Goal: Transaction & Acquisition: Obtain resource

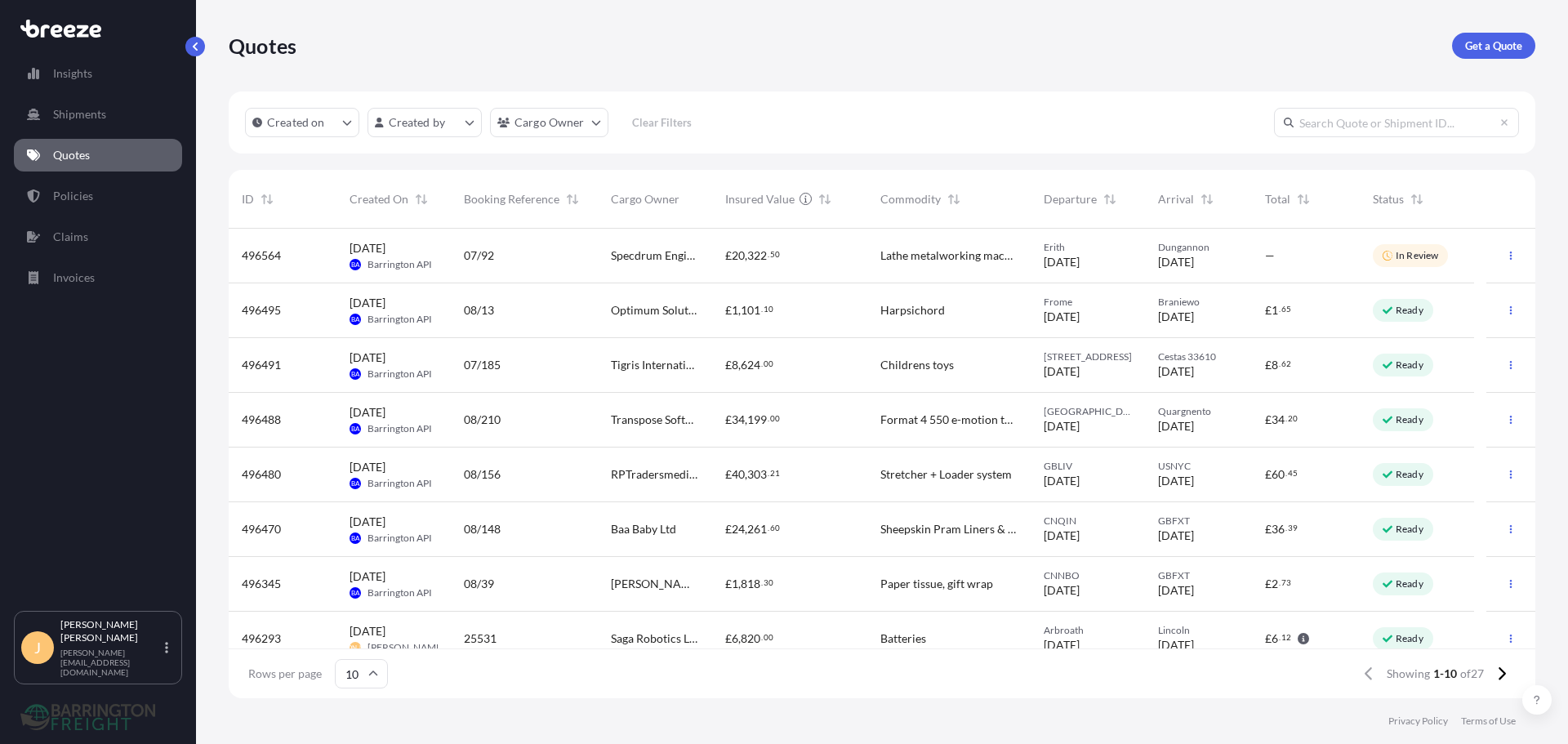
scroll to position [466, 1295]
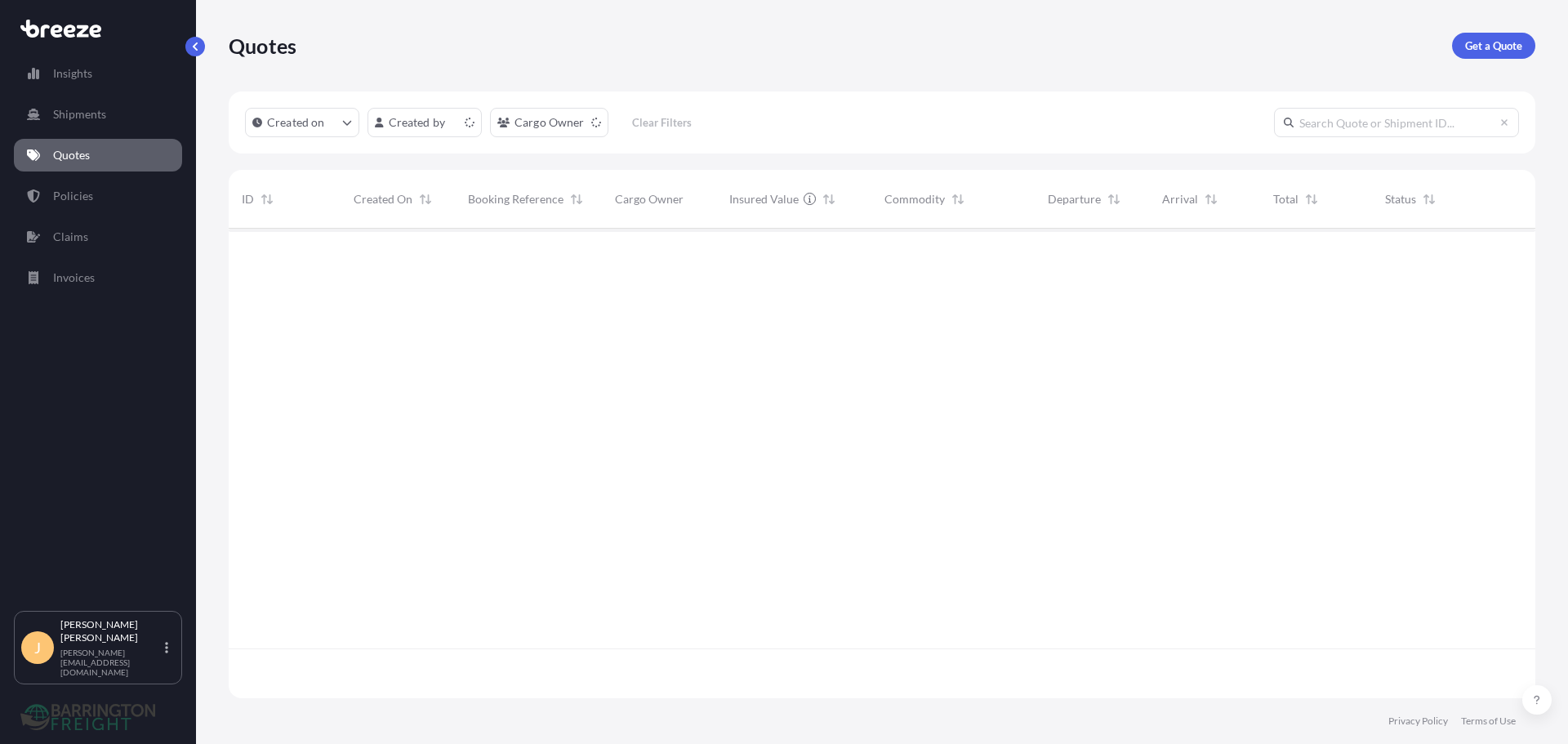
scroll to position [466, 1295]
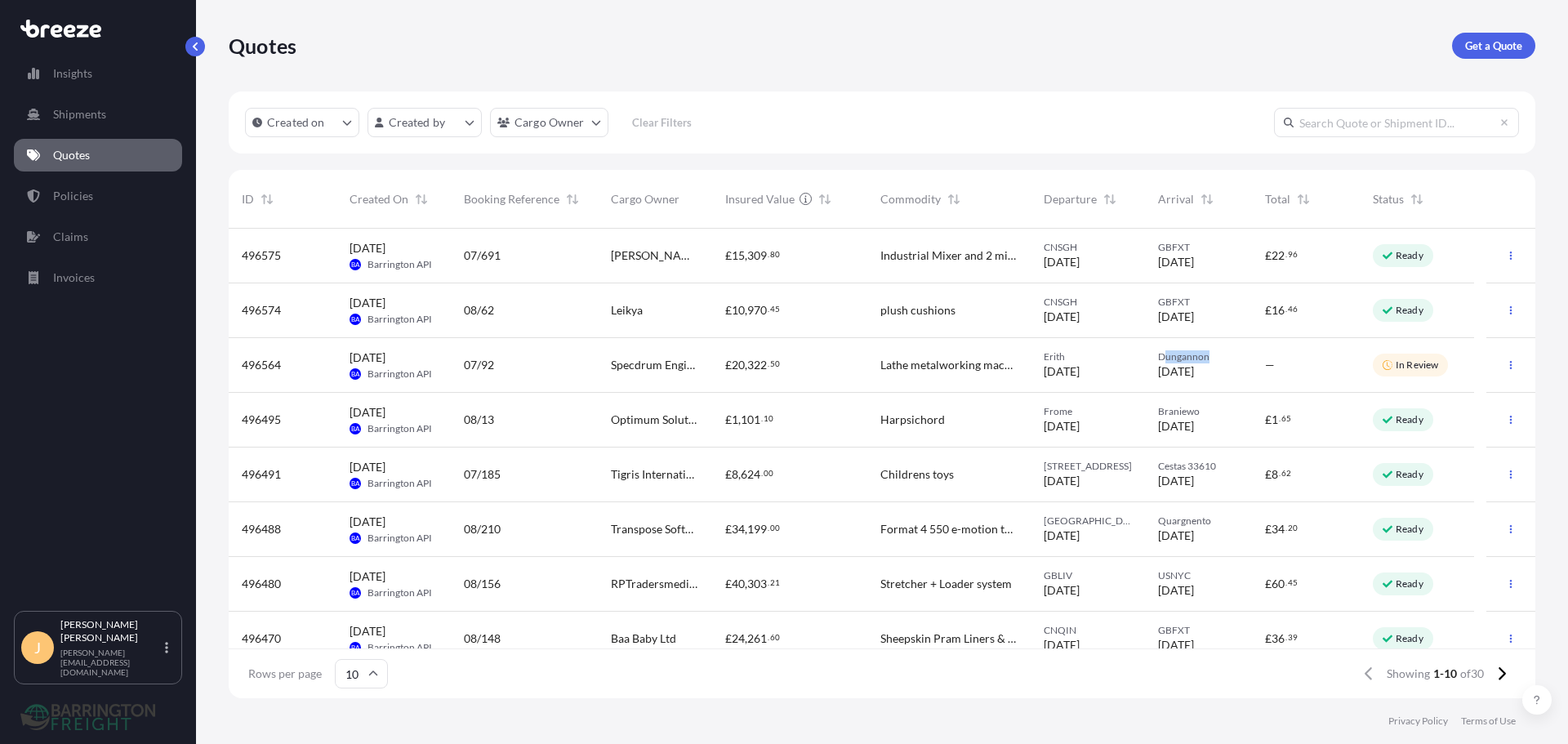
click at [1164, 363] on div "Dungannon 14/09/2025" at bounding box center [1199, 365] width 82 height 30
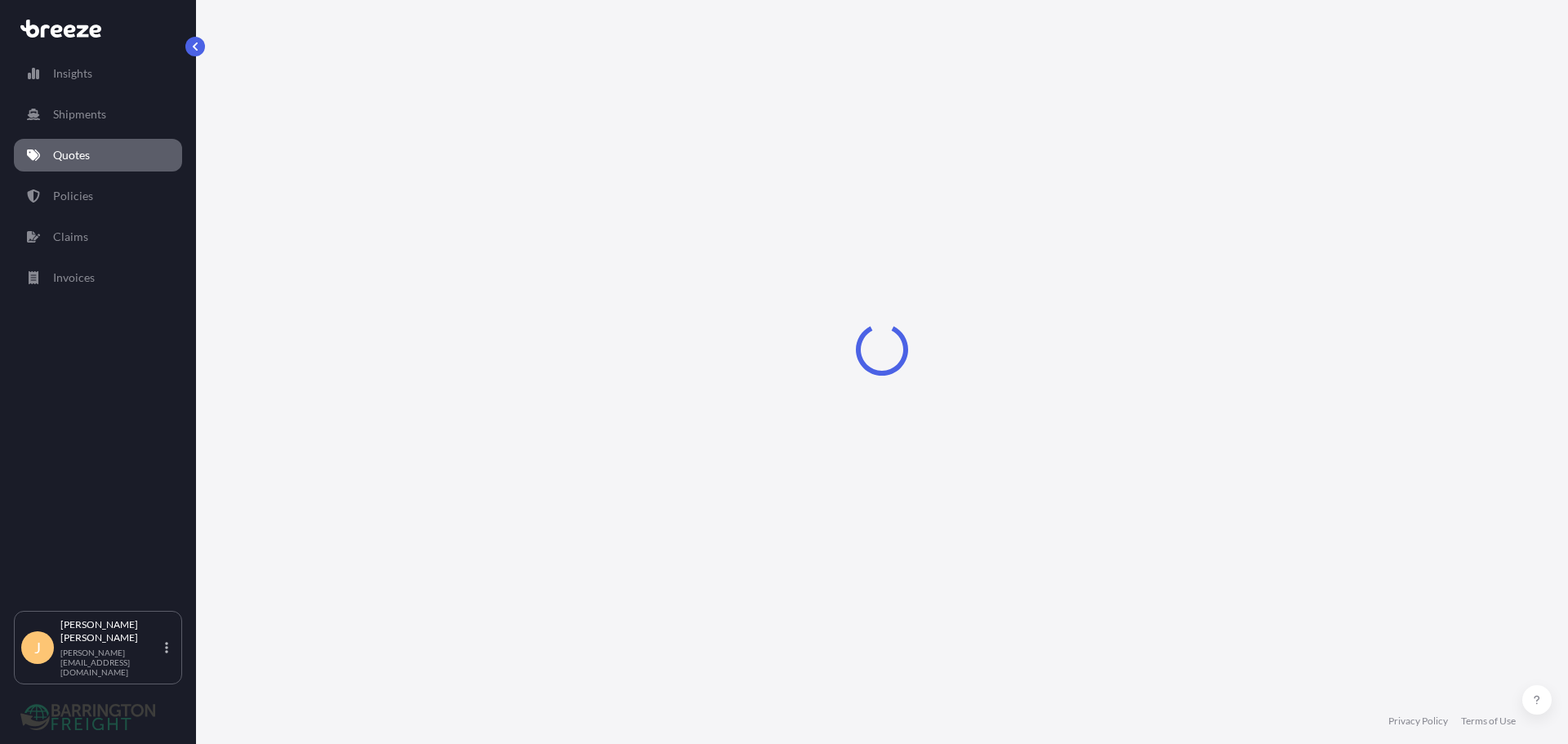
select select "Road"
select select "1"
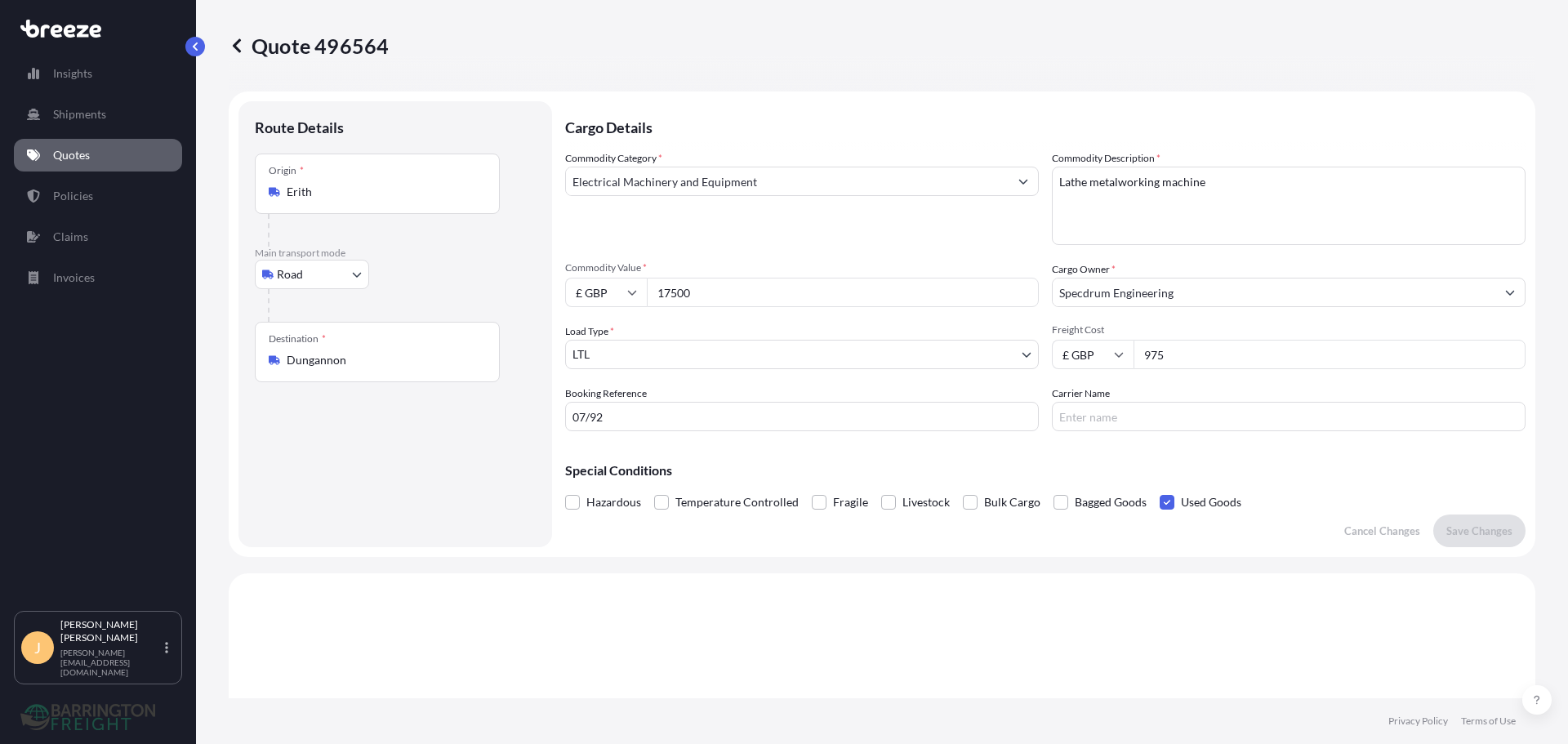
click at [95, 140] on link "Quotes" at bounding box center [98, 155] width 168 height 33
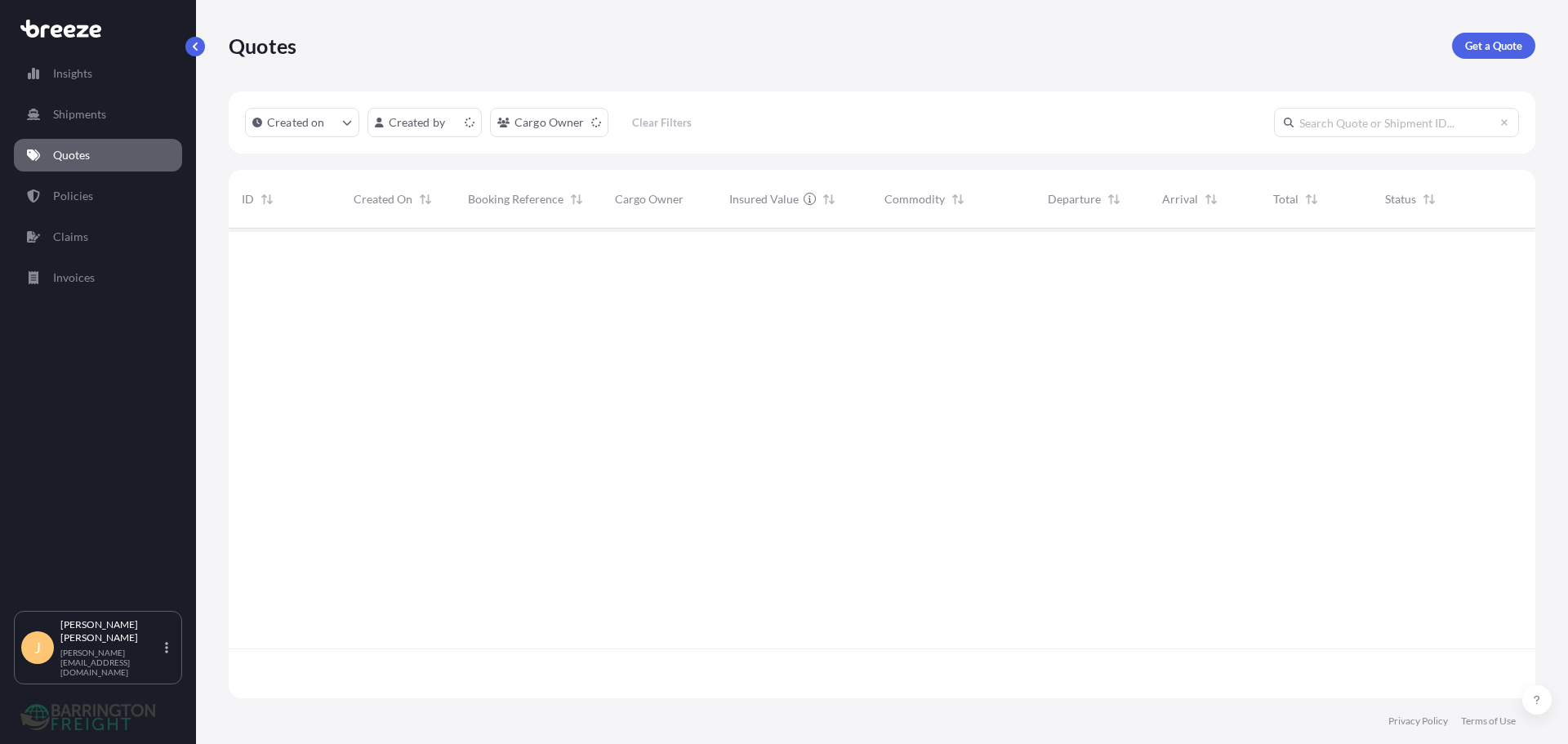
scroll to position [466, 1295]
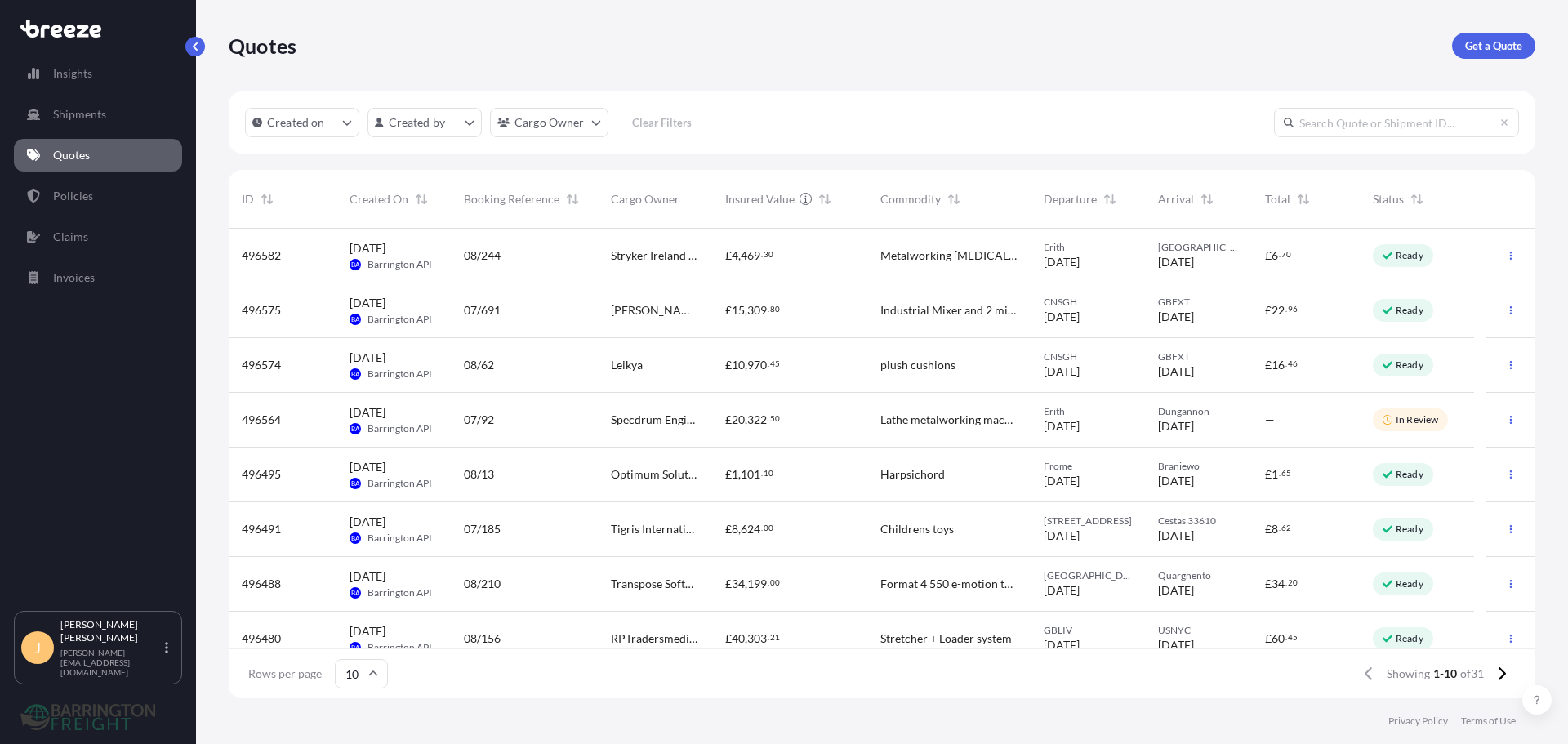
scroll to position [13, 13]
click at [513, 129] on html "Insights Shipments Quotes Policies Claims Invoices J [PERSON_NAME] [PERSON_NAME…" at bounding box center [784, 372] width 1568 height 744
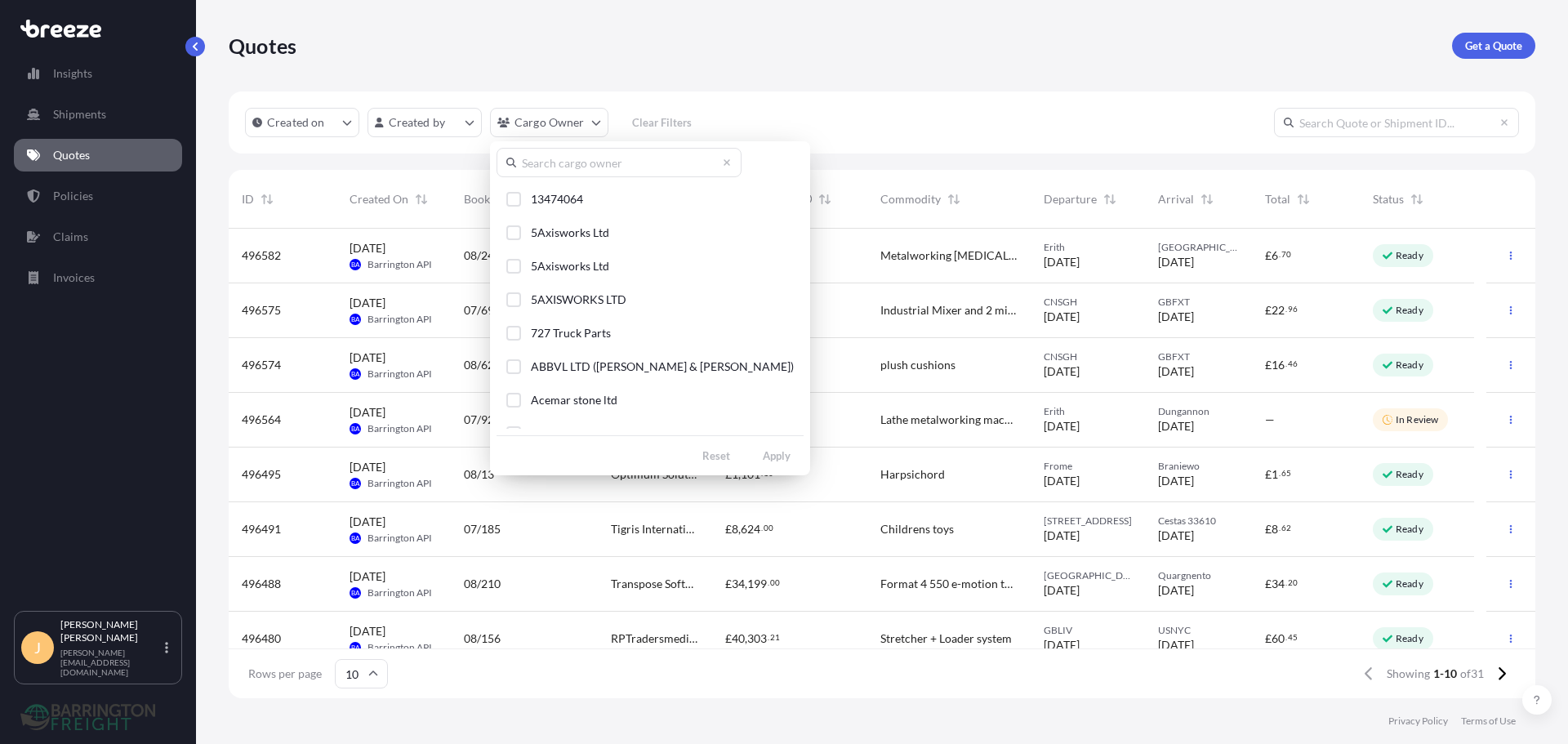
click at [556, 173] on input "text" at bounding box center [618, 162] width 245 height 30
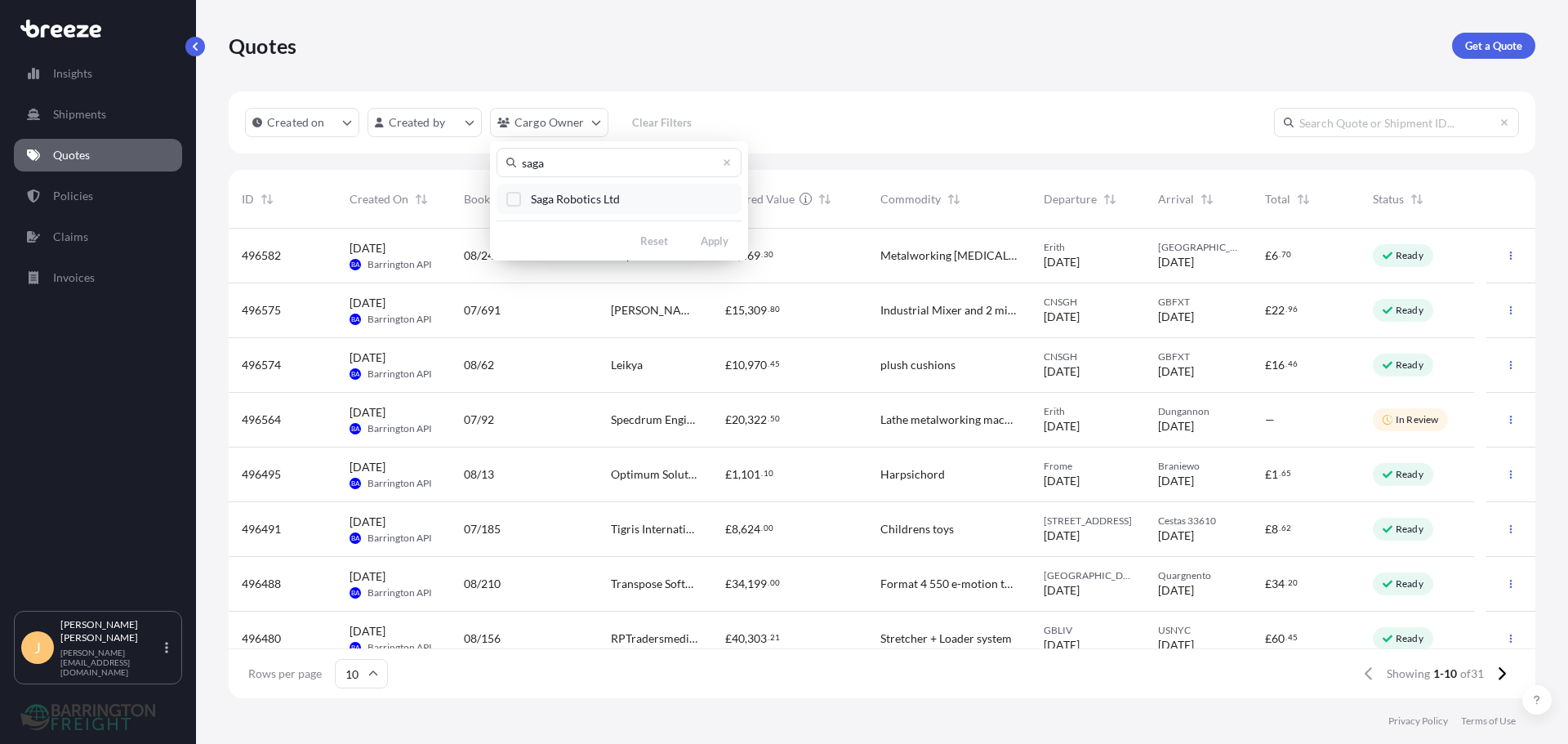
type input "saga"
click at [636, 199] on button "Saga Robotics Ltd" at bounding box center [618, 199] width 245 height 30
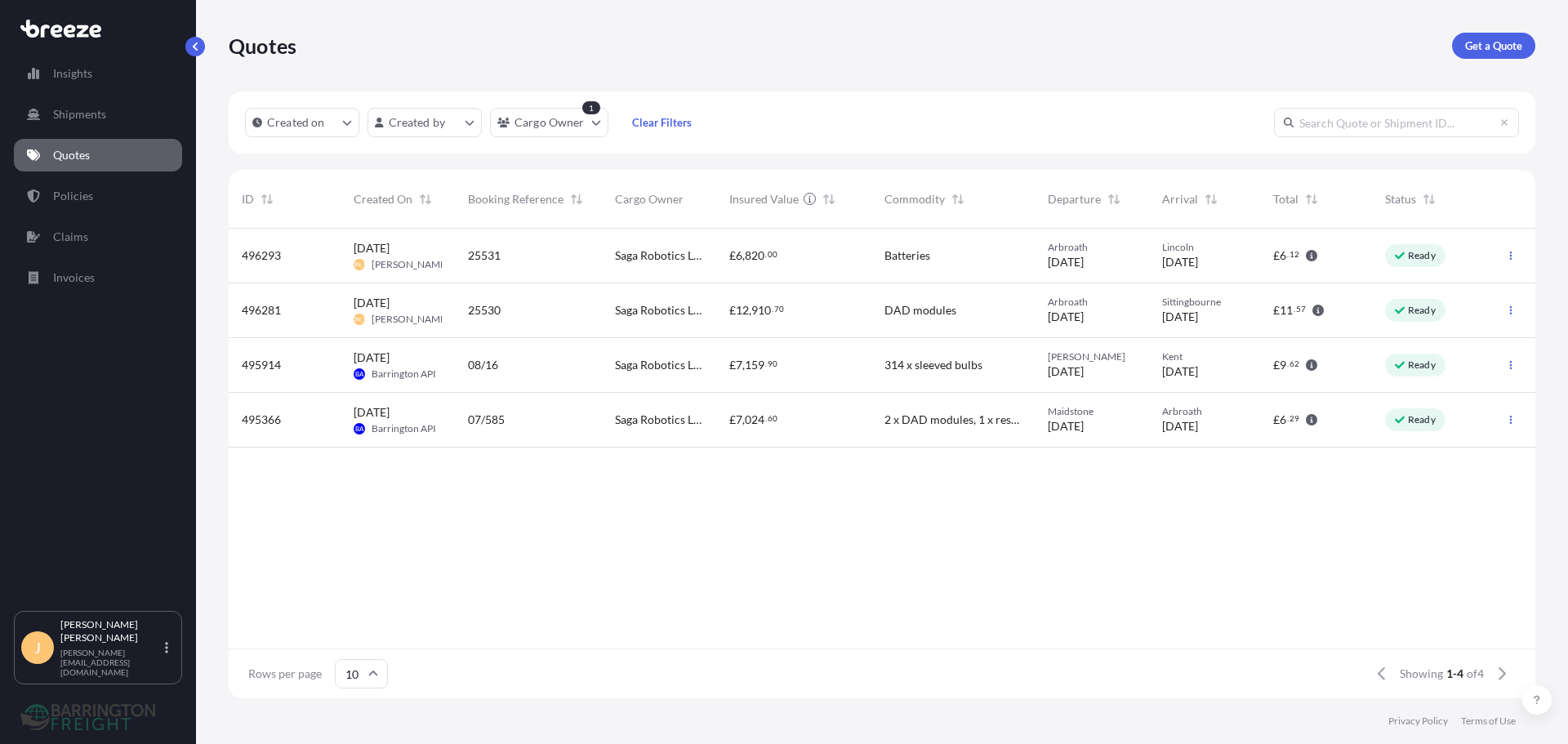
click at [786, 322] on div "£ 12 , 910 . 70" at bounding box center [794, 311] width 155 height 54
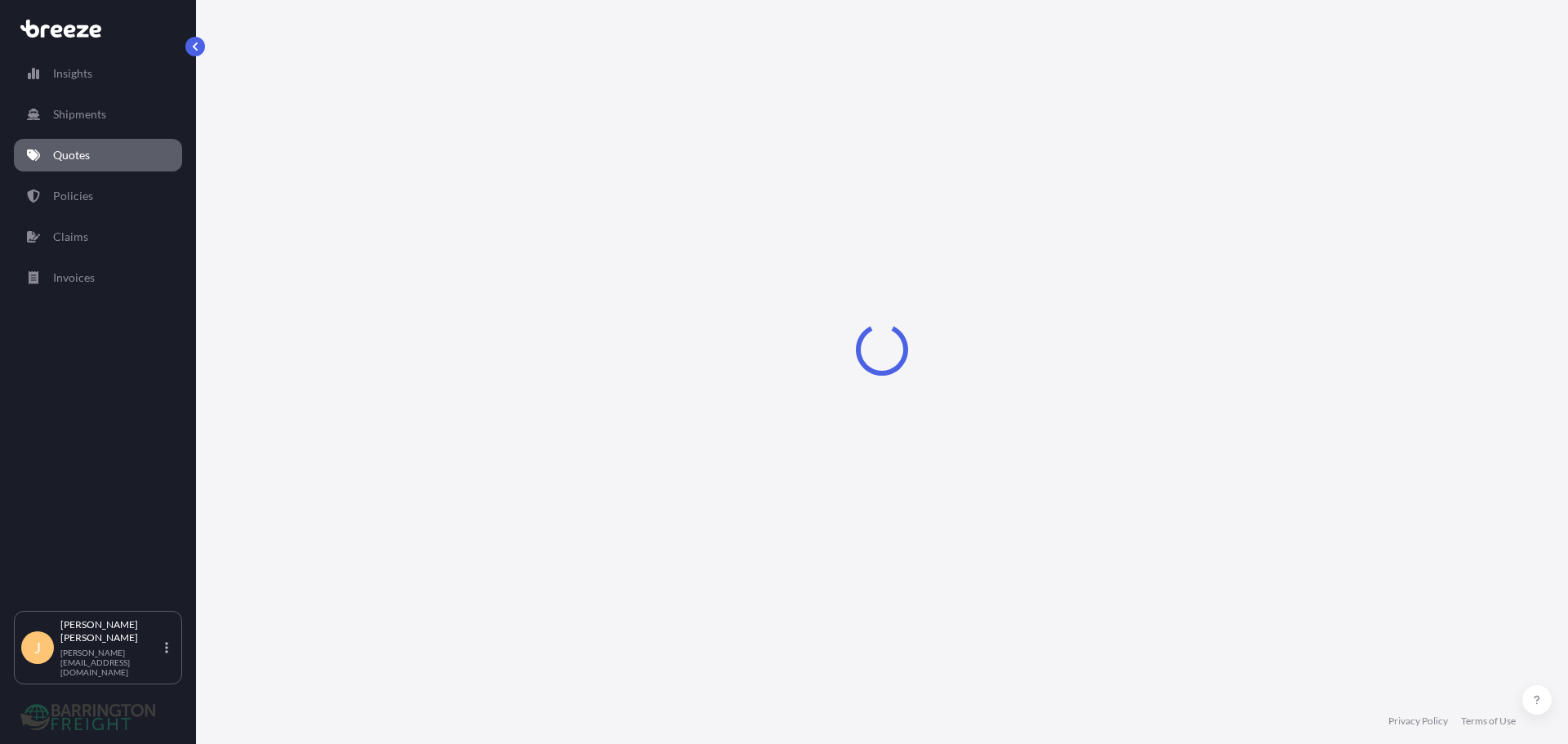
select select "Road"
select select "1"
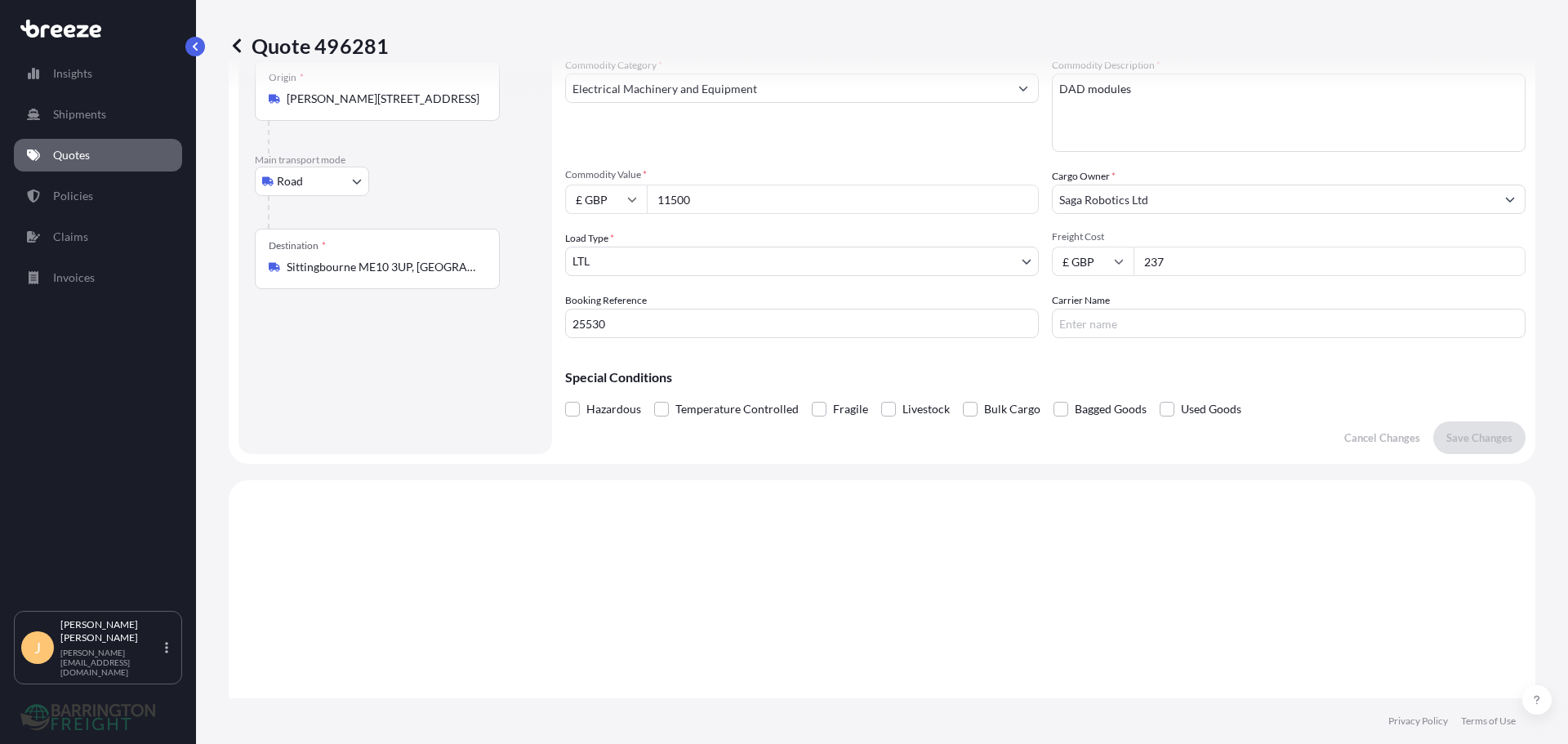
scroll to position [83, 0]
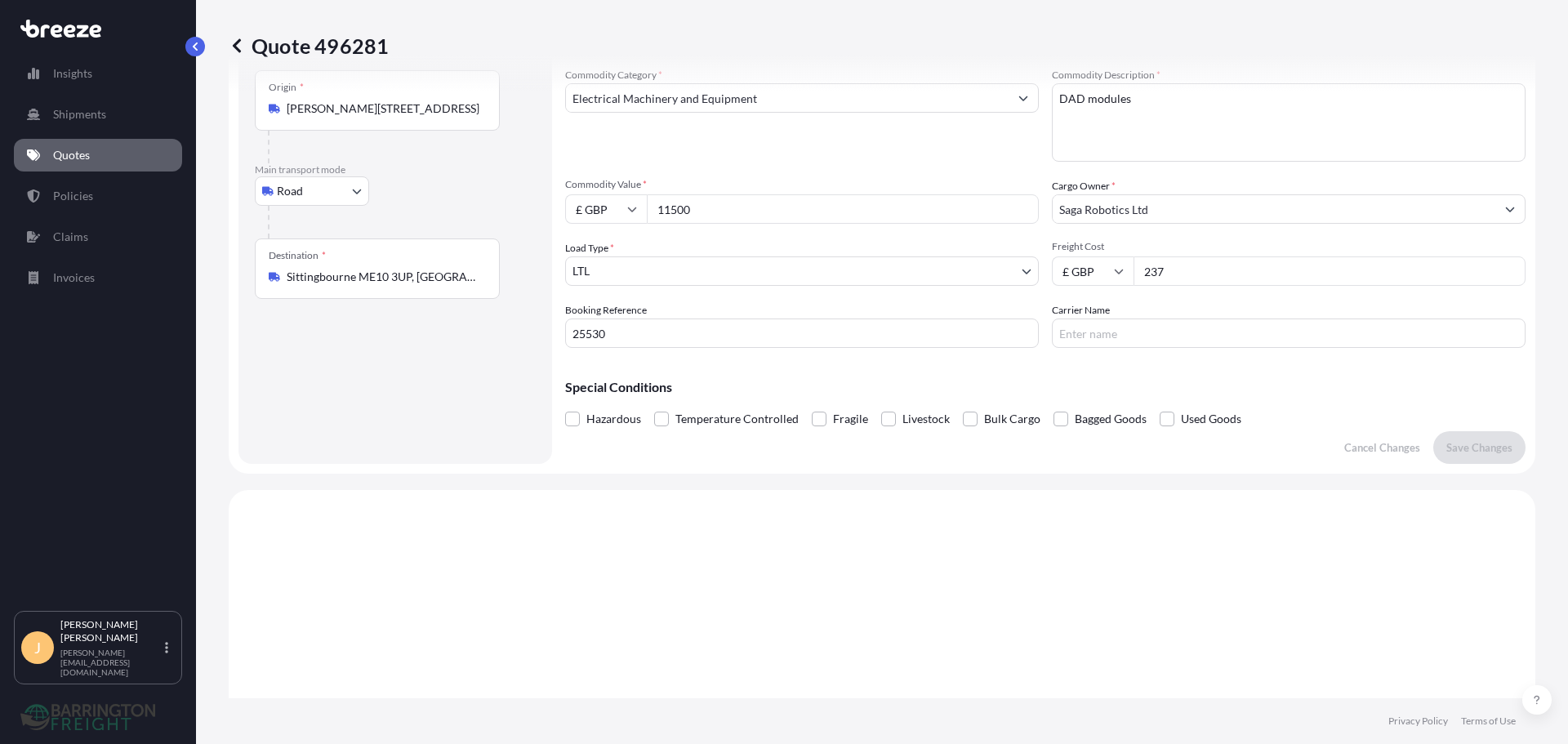
click at [1209, 270] on input "237" at bounding box center [1330, 271] width 392 height 30
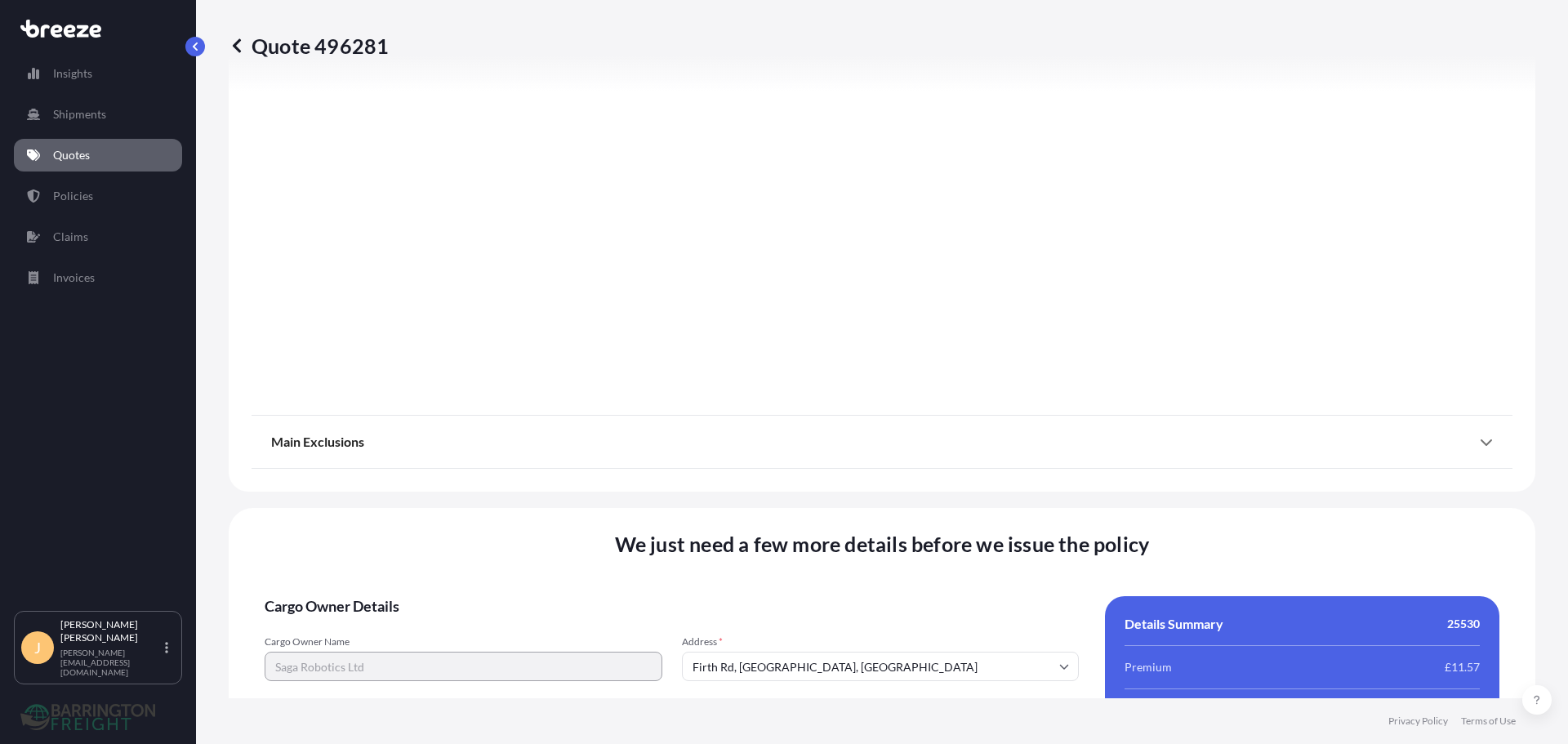
scroll to position [1847, 0]
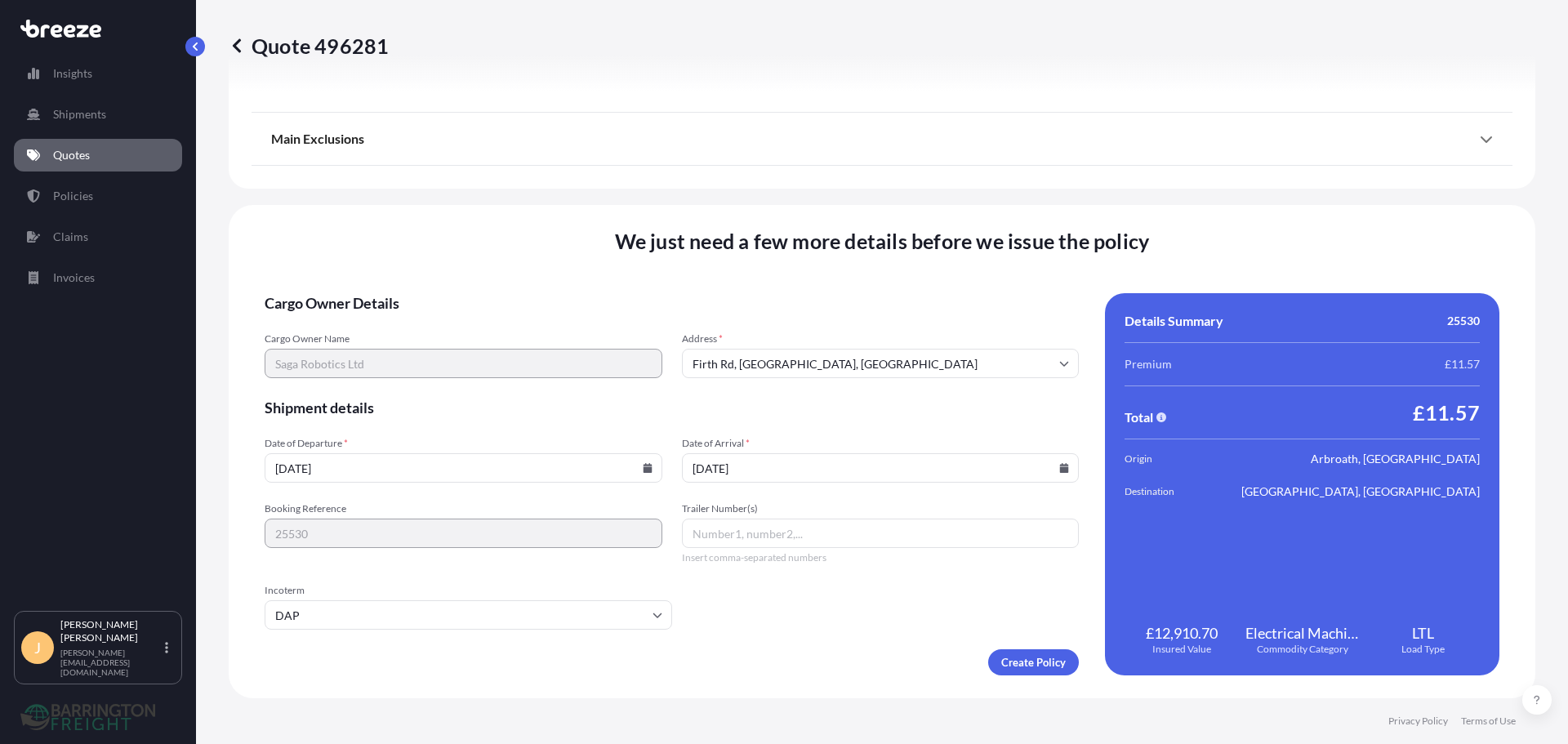
click at [846, 367] on input "Firth Rd, Lincoln, UK" at bounding box center [880, 363] width 398 height 30
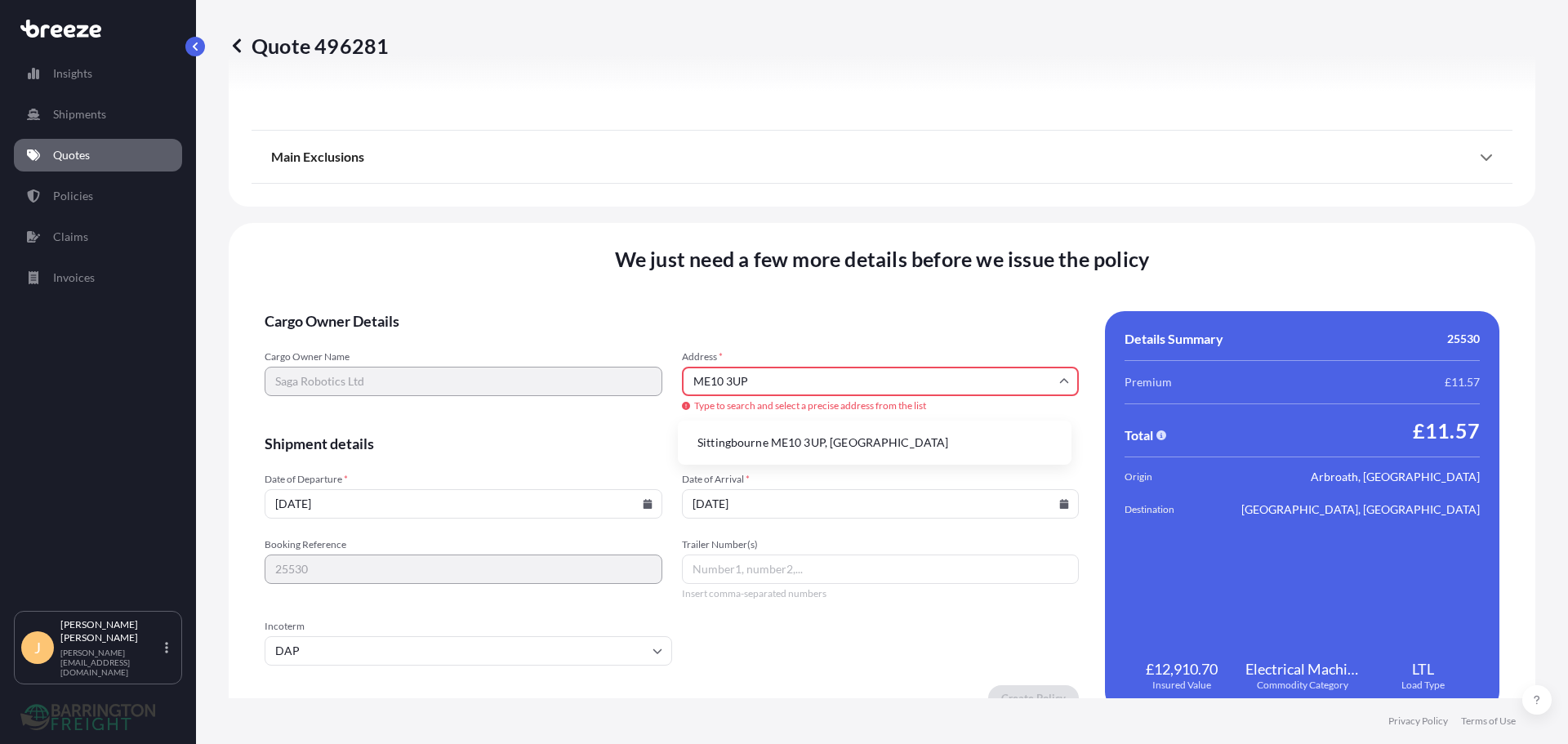
click at [777, 435] on li "Sittingbourne ME10 3UP, UK" at bounding box center [875, 442] width 381 height 31
type input "Sittingbourne ME10 3UP, UK"
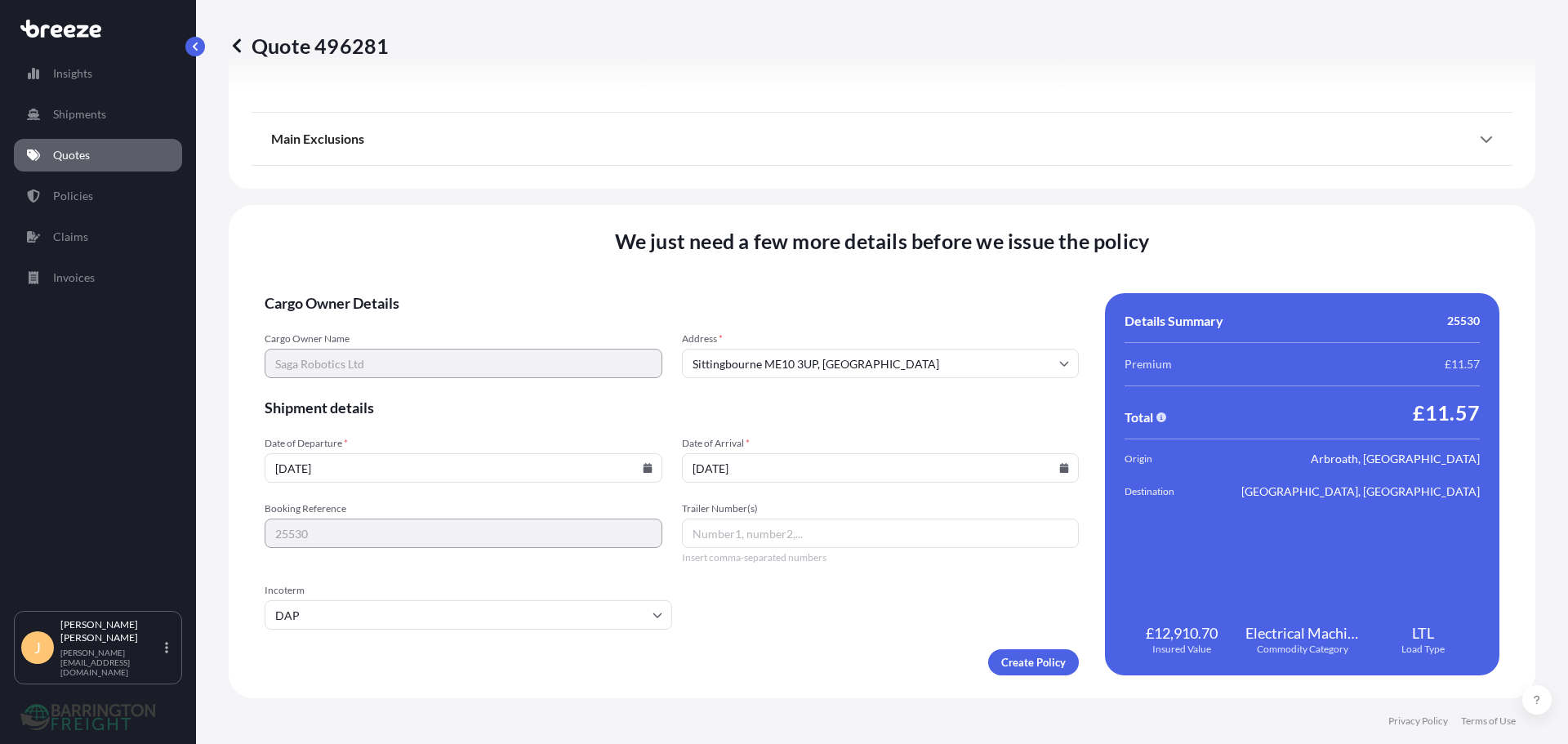
click at [452, 433] on form "Cargo Owner Details Cargo Owner Name Saga Robotics Ltd Address * Sittingbourne …" at bounding box center [672, 484] width 815 height 382
click at [644, 475] on input "[DATE]" at bounding box center [463, 468] width 398 height 30
click at [643, 468] on icon at bounding box center [647, 468] width 9 height 10
click at [495, 287] on button "8" at bounding box center [500, 292] width 26 height 26
type input "[DATE]"
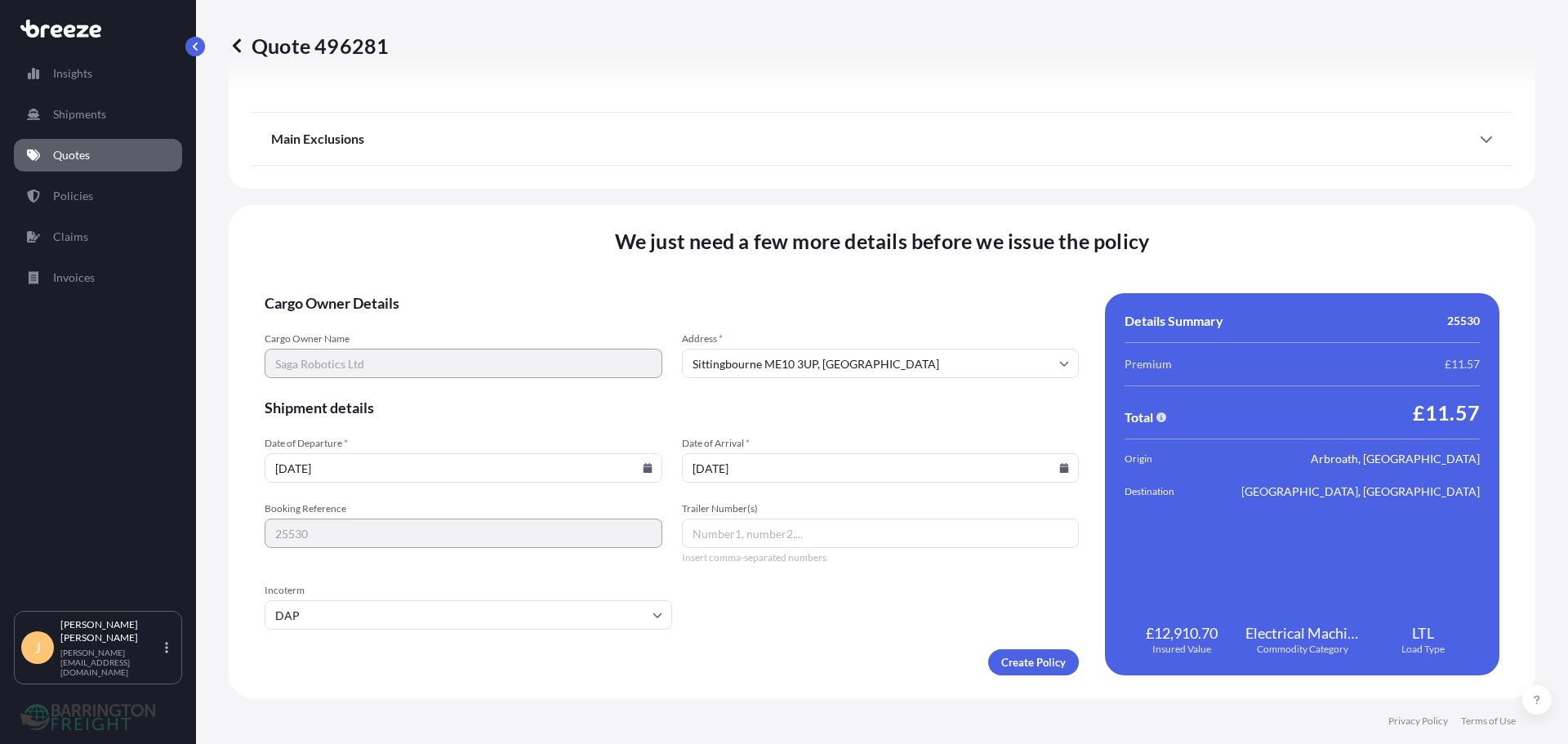
click at [1063, 470] on input "11/09/2025" at bounding box center [880, 468] width 398 height 30
click at [1060, 468] on icon at bounding box center [1064, 468] width 9 height 10
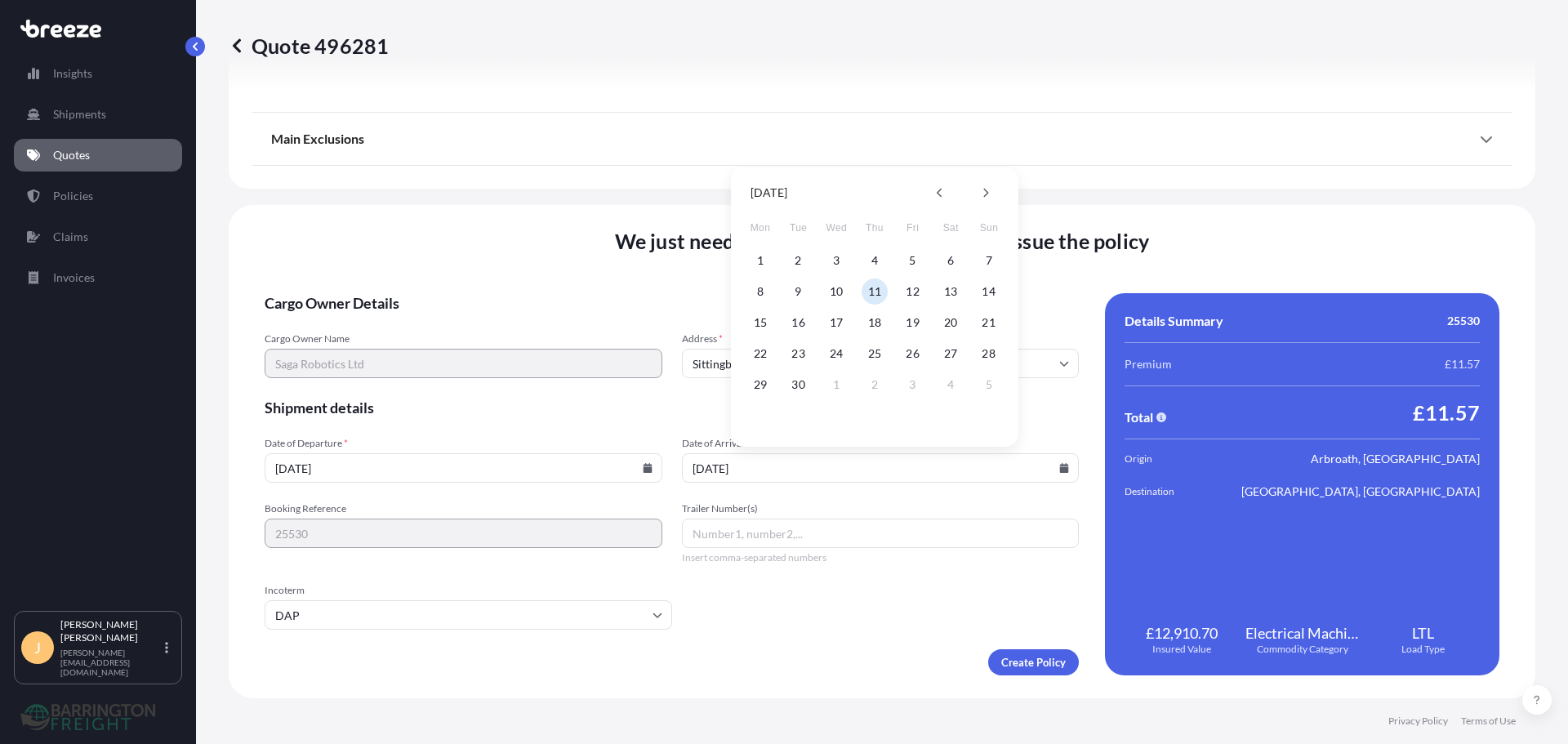
click at [689, 474] on input "11/09/2025" at bounding box center [880, 468] width 398 height 30
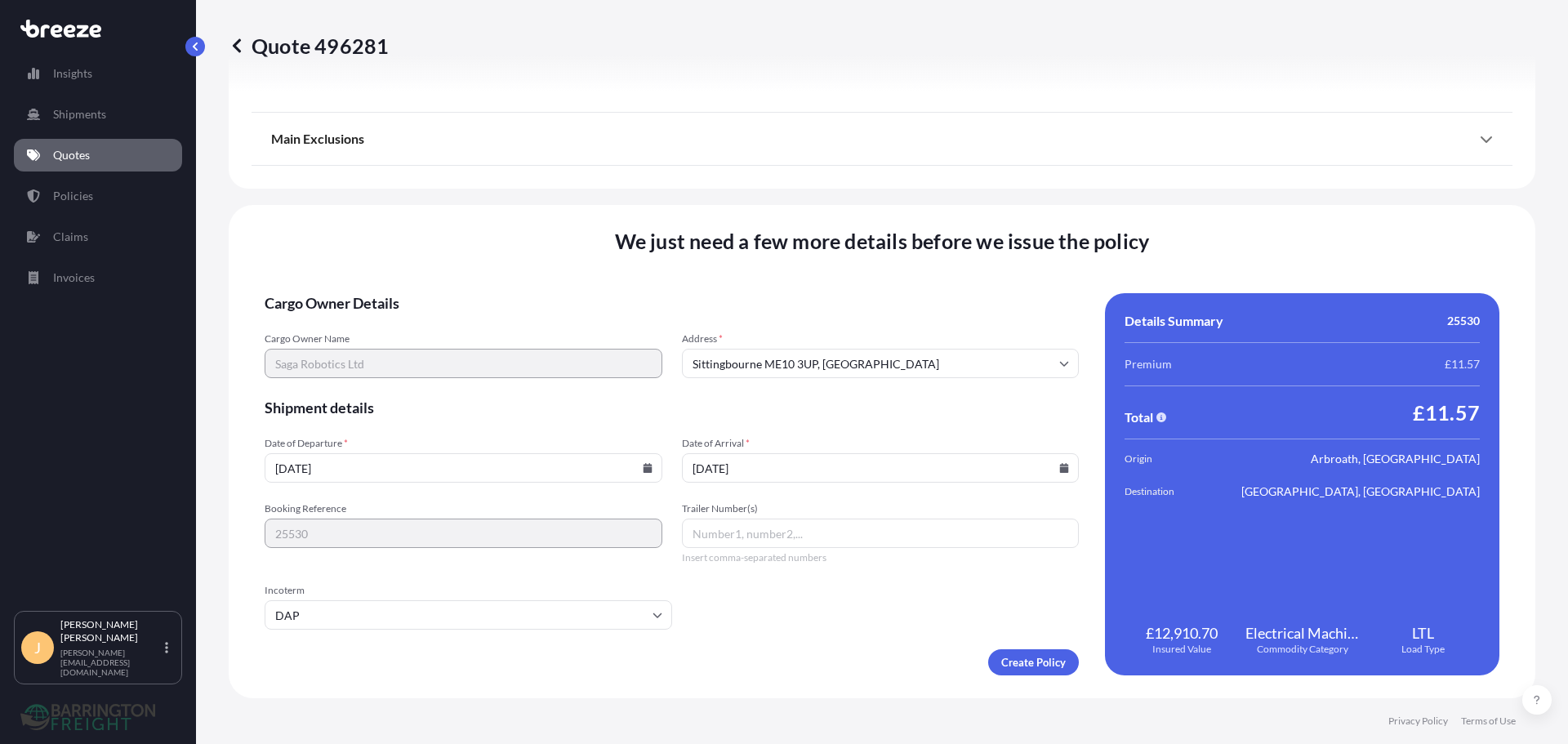
click at [694, 472] on input "11/09/2025" at bounding box center [880, 468] width 398 height 30
type input "[DATE]"
click at [812, 427] on form "Cargo Owner Details Cargo Owner Name Saga Robotics Ltd Address * Sittingbourne …" at bounding box center [672, 484] width 815 height 382
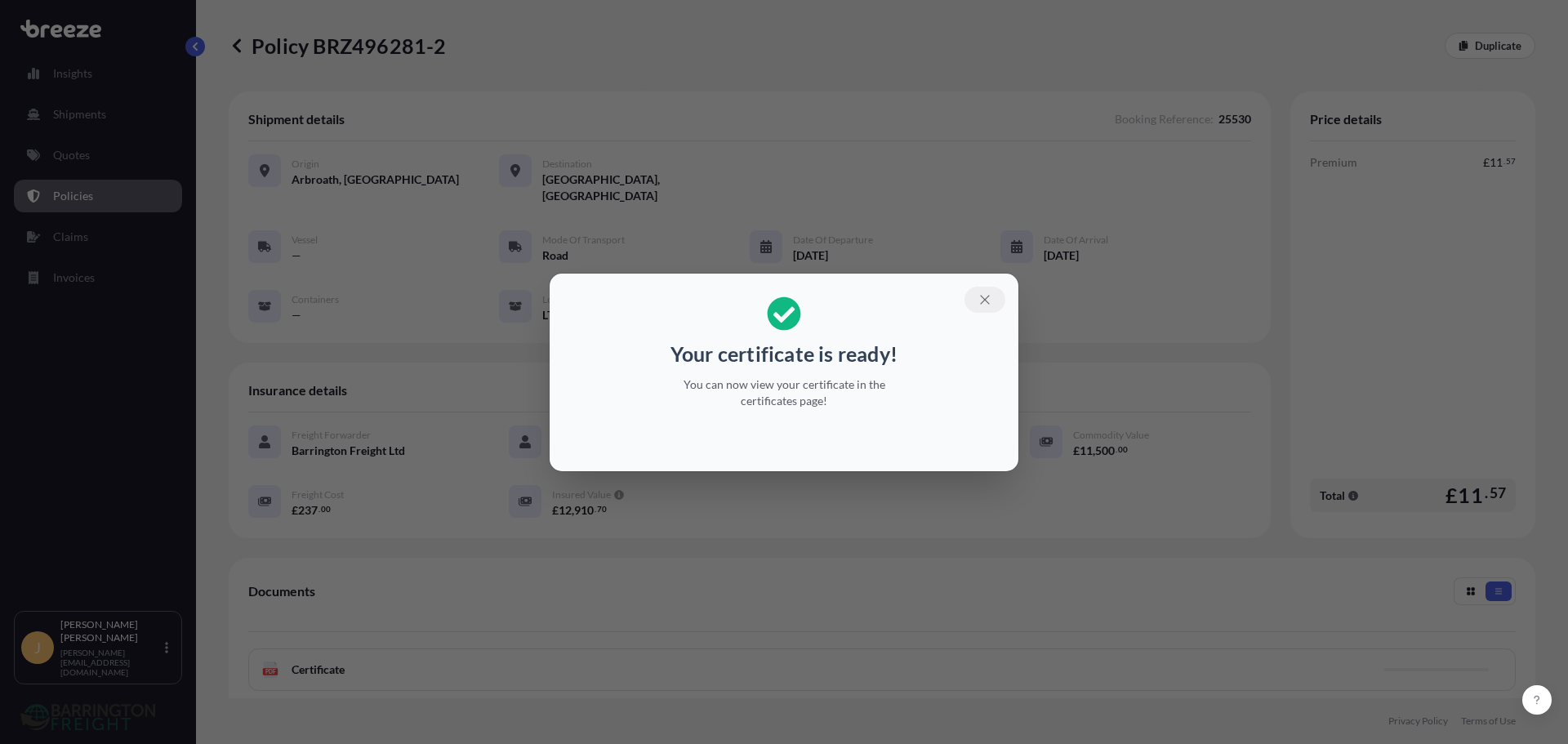
click at [991, 302] on icon "button" at bounding box center [985, 300] width 15 height 15
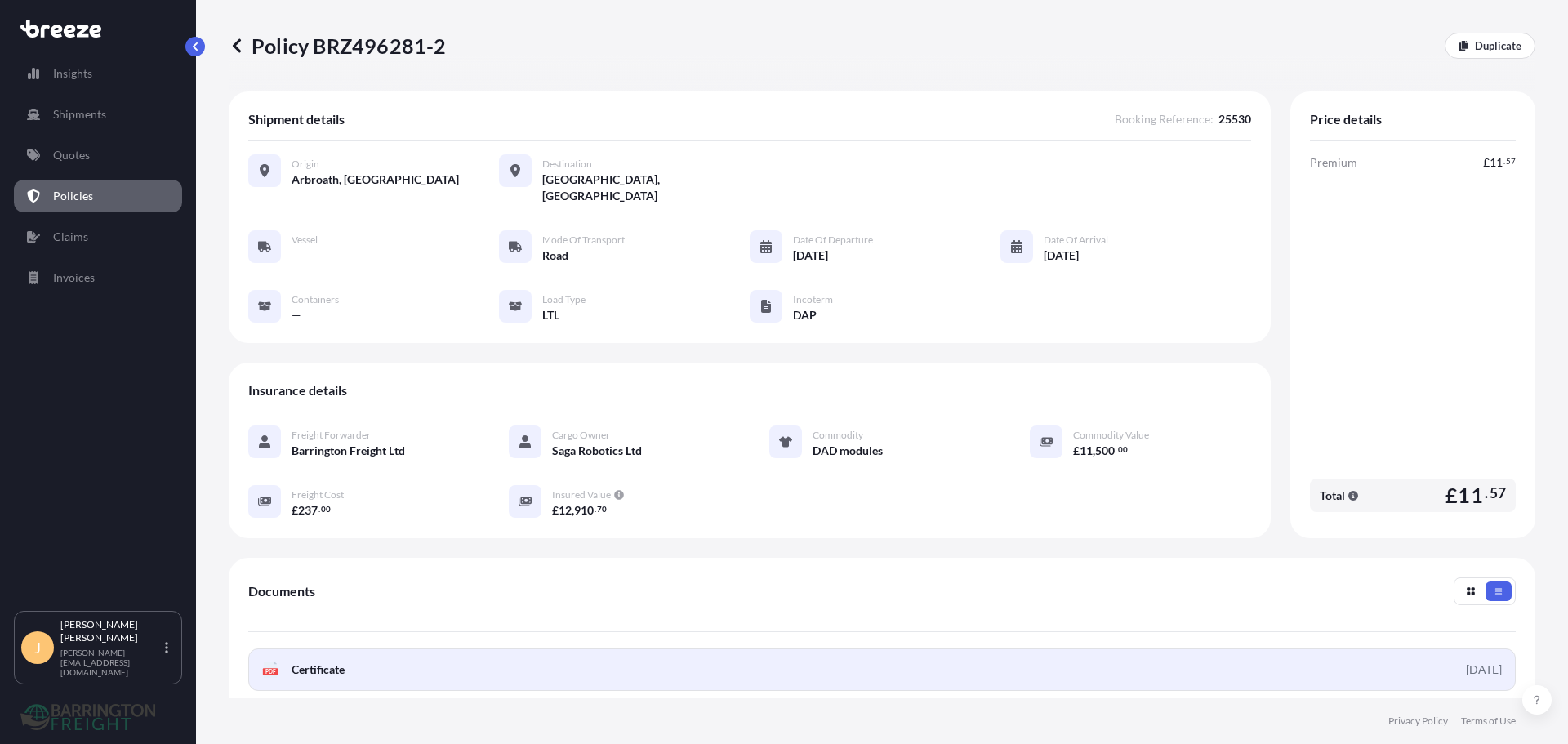
click at [603, 648] on link "PDF Certificate 2025-08-12" at bounding box center [882, 670] width 1268 height 43
